Goal: Transaction & Acquisition: Download file/media

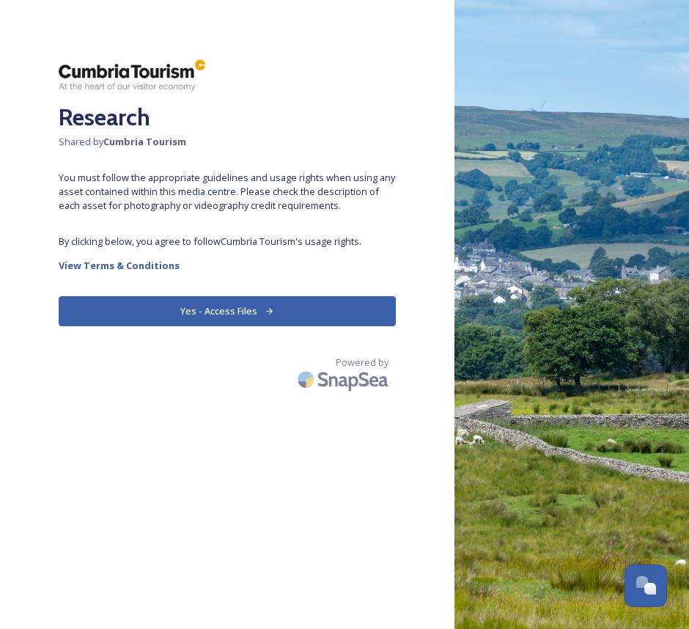
click at [238, 313] on button "Yes - Access Files" at bounding box center [227, 311] width 337 height 30
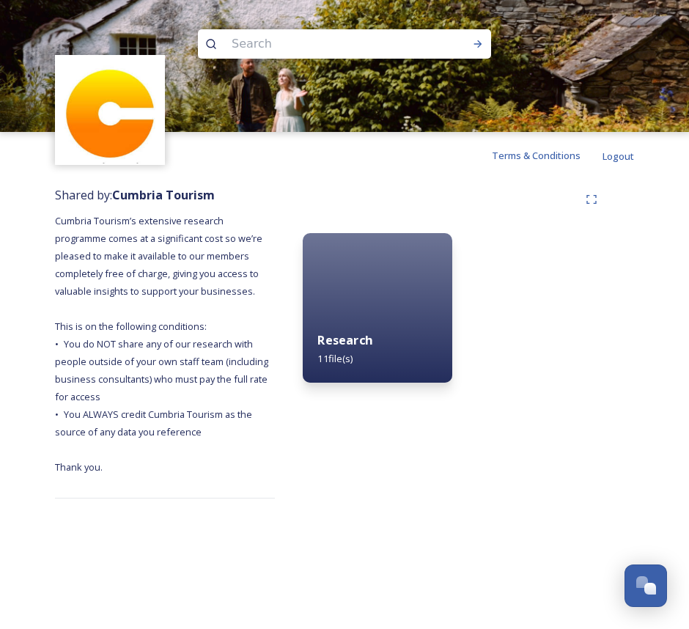
click at [352, 335] on strong "Research" at bounding box center [345, 340] width 54 height 16
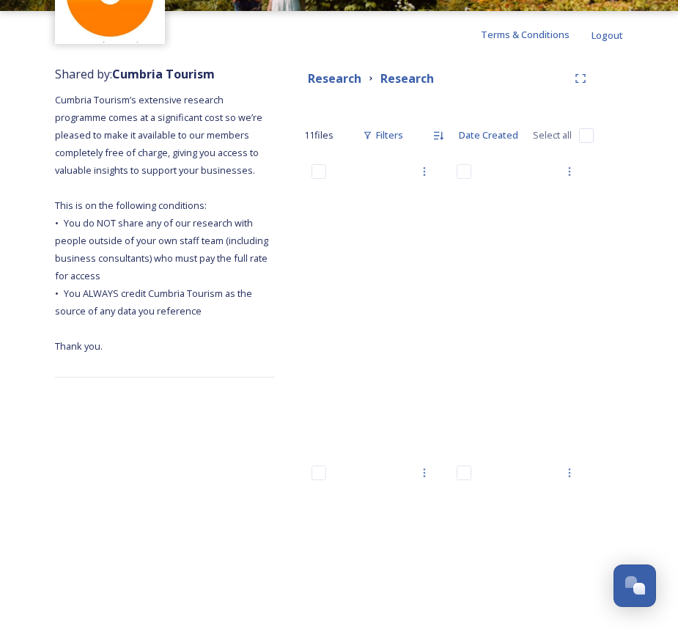
scroll to position [147, 0]
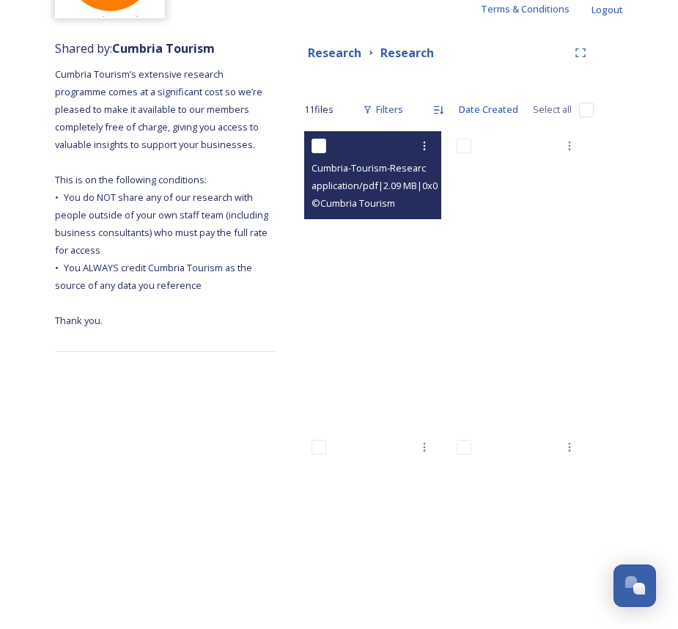
click at [356, 169] on span "Cumbria-Tourism-Research-Update-[DATE].pdf" at bounding box center [414, 168] width 205 height 14
click at [320, 147] on input "checkbox" at bounding box center [319, 146] width 15 height 15
checkbox input "true"
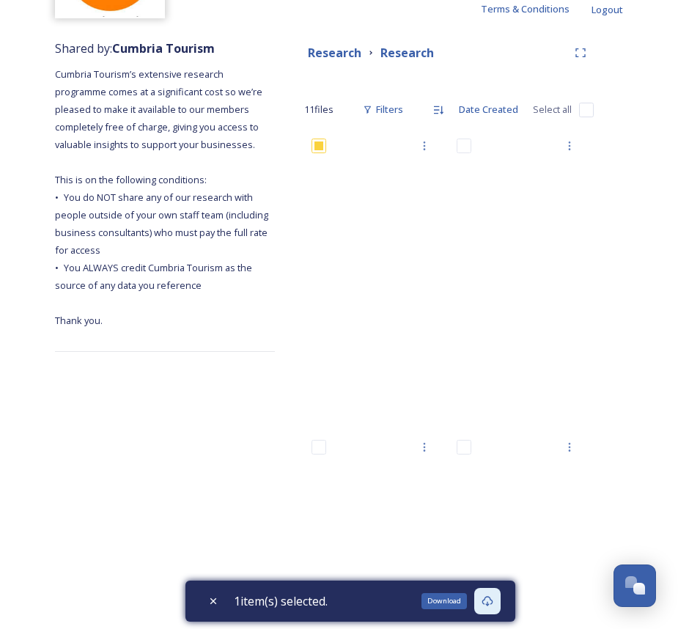
click at [489, 598] on icon at bounding box center [487, 601] width 11 height 10
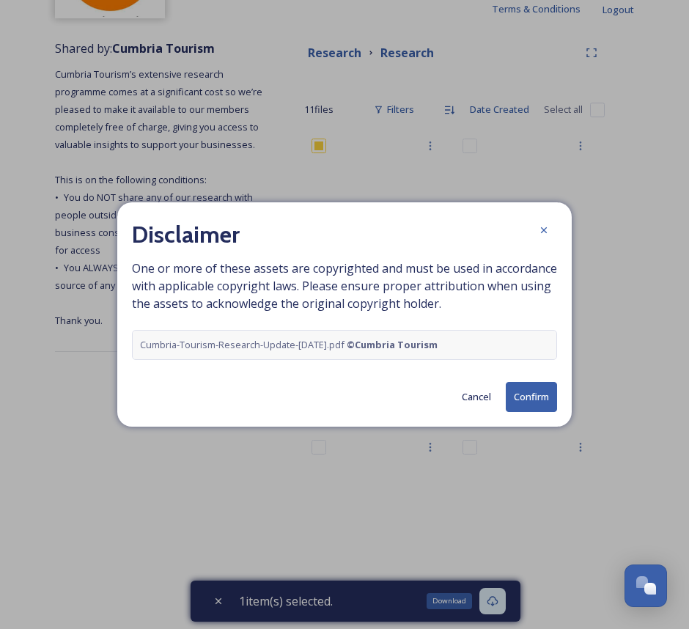
click at [523, 391] on button "Confirm" at bounding box center [531, 397] width 51 height 30
